Goal: Information Seeking & Learning: Understand process/instructions

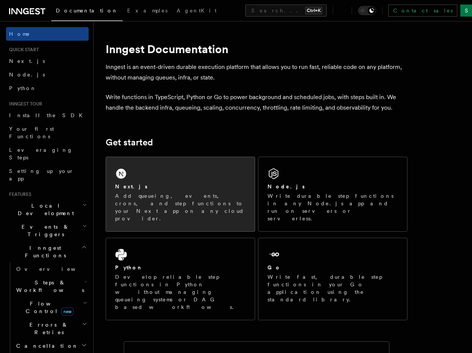
click at [203, 195] on p "Add queueing, events, crons, and step functions to your Next app on any cloud p…" at bounding box center [180, 207] width 130 height 30
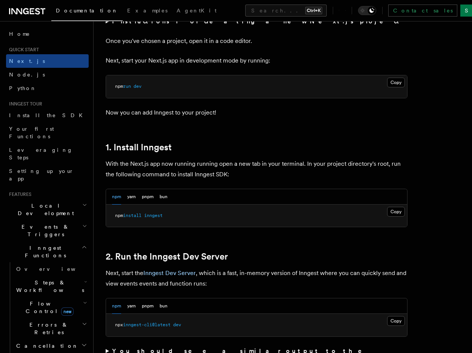
scroll to position [377, 0]
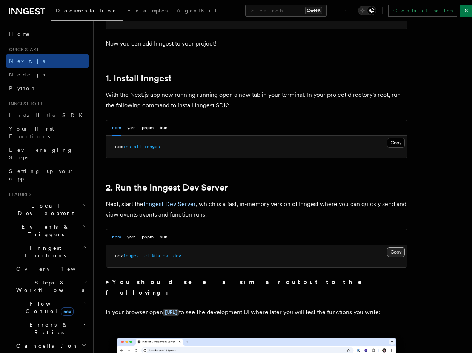
click at [394, 254] on button "Copy Copied" at bounding box center [396, 252] width 18 height 10
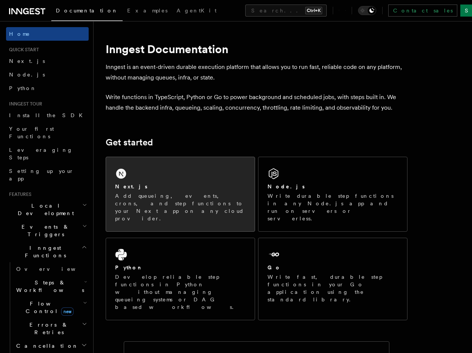
click at [162, 177] on div "Next.js Add queueing, events, crons, and step functions to your Next app on any…" at bounding box center [180, 194] width 149 height 74
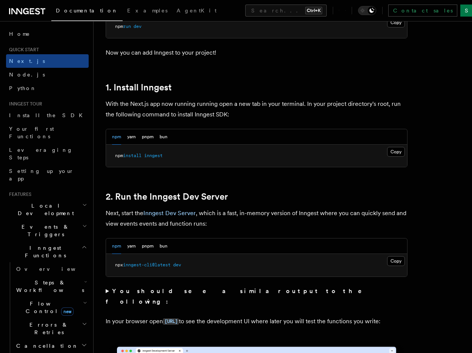
scroll to position [377, 0]
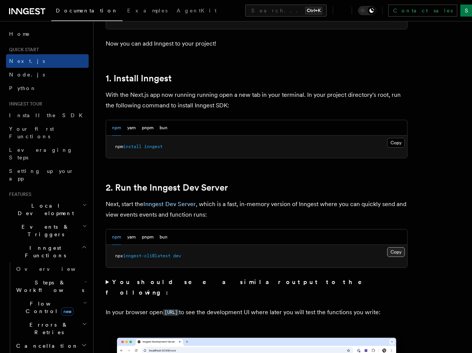
click at [393, 251] on button "Copy Copied" at bounding box center [396, 252] width 18 height 10
